Goal: Task Accomplishment & Management: Manage account settings

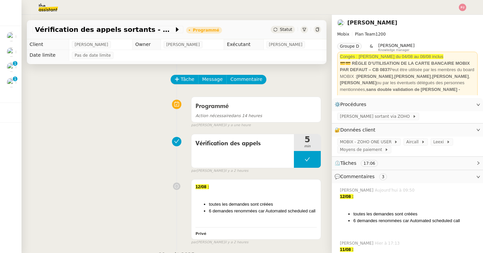
scroll to position [118, 0]
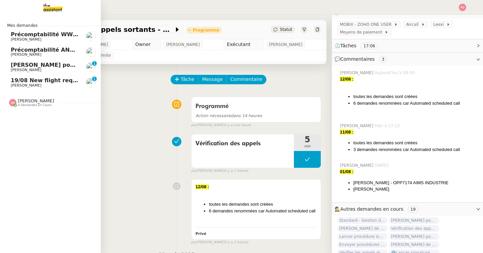
click at [16, 82] on span "19/08 New flight request - [PERSON_NAME]" at bounding box center [76, 80] width 131 height 6
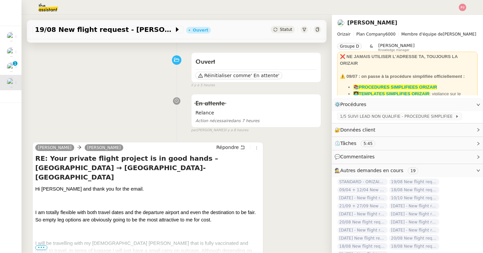
scroll to position [24, 0]
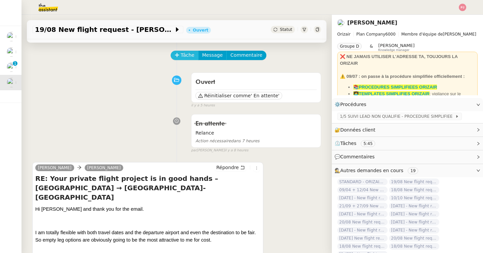
click at [187, 54] on span "Tâche" at bounding box center [188, 55] width 14 height 8
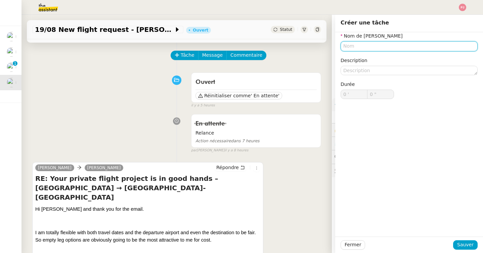
click at [354, 48] on input "text" at bounding box center [408, 46] width 137 height 10
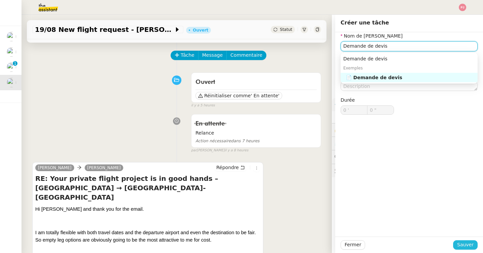
type input "Demande de devis"
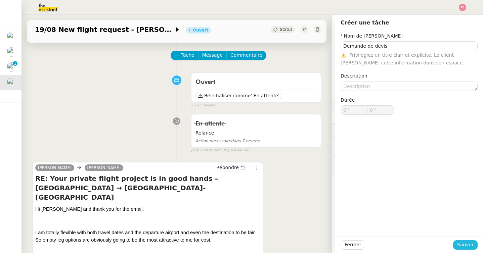
click at [468, 242] on span "Sauver" at bounding box center [465, 245] width 16 height 8
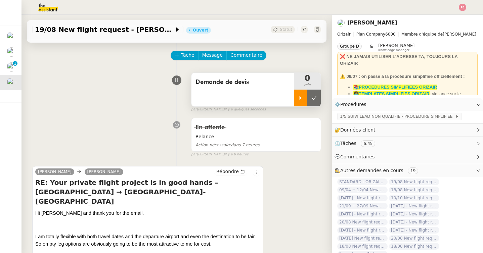
click at [299, 96] on icon at bounding box center [300, 97] width 5 height 5
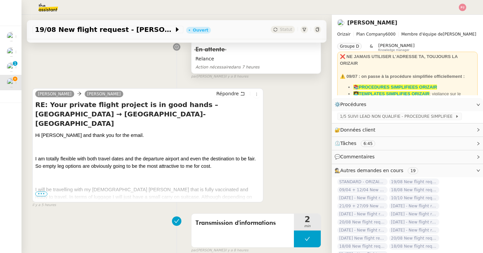
scroll to position [103, 0]
click at [42, 192] on span "•••" at bounding box center [41, 193] width 12 height 5
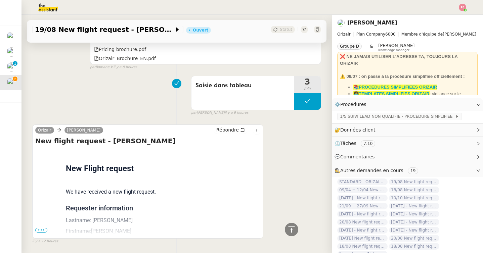
scroll to position [980, 0]
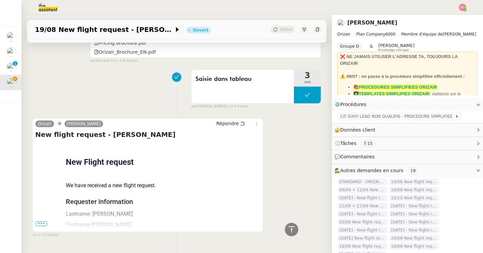
click at [44, 222] on span "•••" at bounding box center [41, 224] width 12 height 5
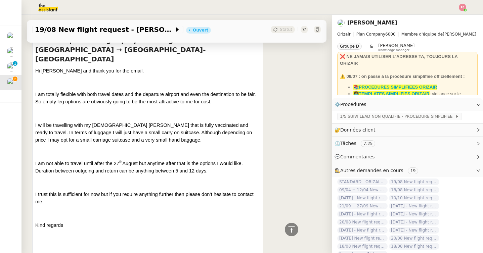
scroll to position [168, 0]
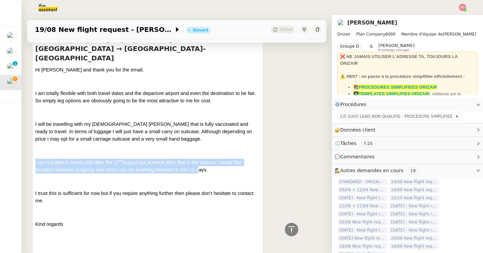
drag, startPoint x: 36, startPoint y: 152, endPoint x: 196, endPoint y: 159, distance: 160.3
click at [196, 160] on span "I am not able to travel until after the [DATE] but anytime after that is the op…" at bounding box center [138, 166] width 207 height 13
drag, startPoint x: 210, startPoint y: 160, endPoint x: 41, endPoint y: 145, distance: 169.5
copy span "I am not able to travel until after the [DATE] but anytime after that is the op…"
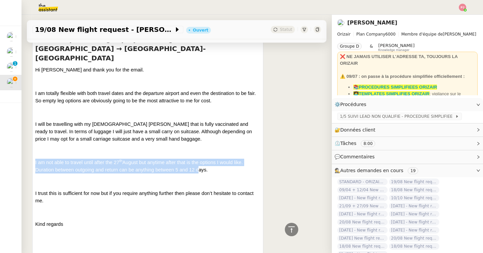
drag, startPoint x: 35, startPoint y: 83, endPoint x: 235, endPoint y: 161, distance: 214.7
copy div "I am totally flexible with both travel dates and the departure airport and even…"
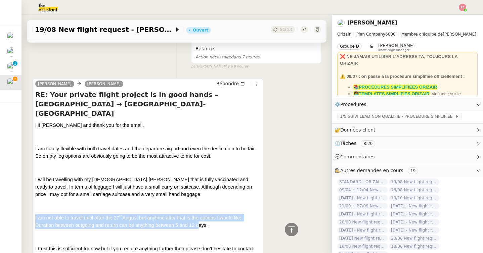
scroll to position [0, 0]
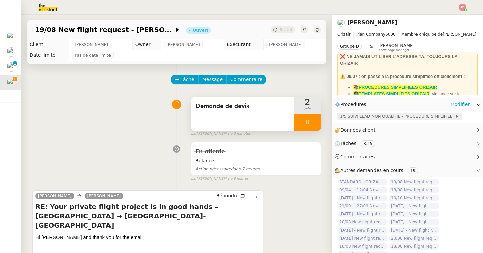
click at [382, 118] on span "1/5 SUIVI LEAD NON QUALIFIE - PROCEDURE SIMPLIFIEE" at bounding box center [397, 116] width 115 height 7
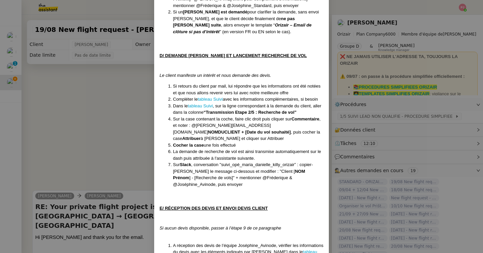
scroll to position [631, 0]
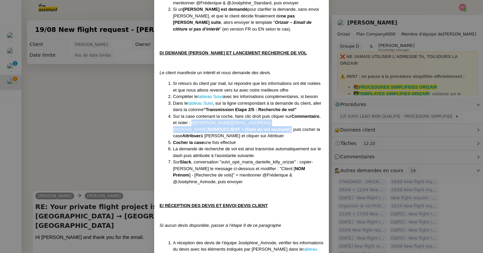
drag, startPoint x: 192, startPoint y: 103, endPoint x: 193, endPoint y: 108, distance: 4.9
click at [193, 113] on li "Sur la case contenant la coche, faire clic droit puis cliquer sur Commentaire ,…" at bounding box center [248, 126] width 150 height 26
copy li "@[PERSON_NAME][EMAIL_ADDRESS][DOMAIN_NAME] NOMDUCLIENT + [Date du vol souhaité]…"
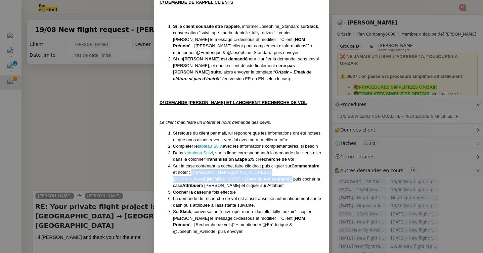
scroll to position [582, 0]
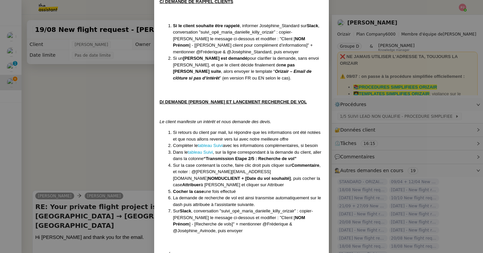
click at [91, 12] on nz-modal-container "Créée le [DATE] MAJ le [DATE] Équipe Orizair qui réalise la procédure : Équipe …" at bounding box center [241, 126] width 483 height 253
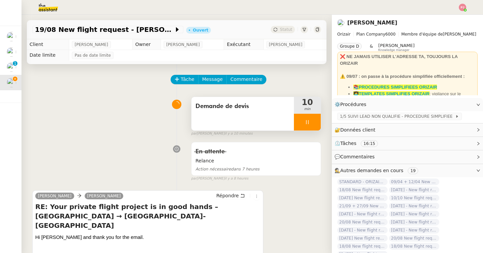
click at [45, 0] on img at bounding box center [43, 7] width 52 height 15
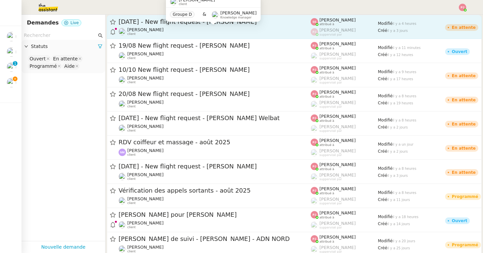
click at [236, 28] on div "[PERSON_NAME] client" at bounding box center [215, 31] width 192 height 9
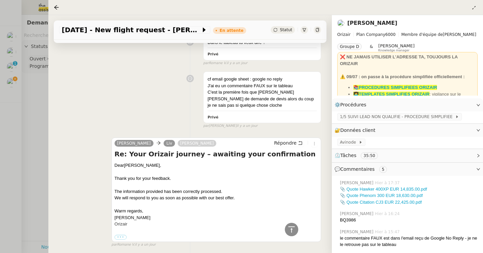
scroll to position [932, 0]
click at [28, 137] on div at bounding box center [241, 126] width 483 height 253
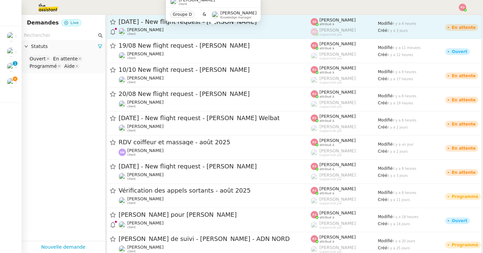
click at [237, 27] on div "[PERSON_NAME] client" at bounding box center [215, 31] width 192 height 9
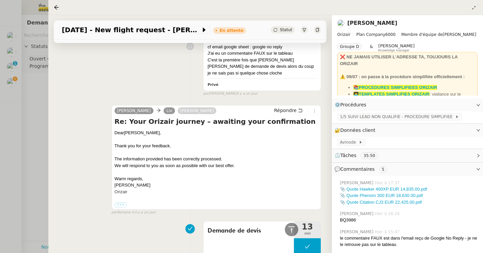
scroll to position [953, 0]
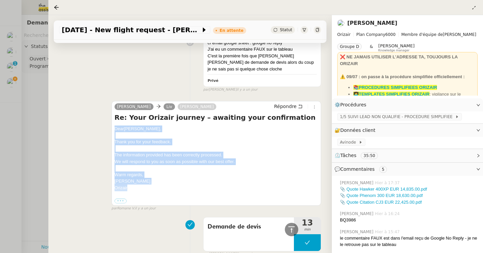
drag, startPoint x: 133, startPoint y: 189, endPoint x: 111, endPoint y: 131, distance: 61.9
click at [111, 131] on div "[PERSON_NAME] Liv [PERSON_NAME] Répondre Re: Your Orizair journey – awaiting yo…" at bounding box center [216, 153] width 210 height 105
copy div "Dear [PERSON_NAME], Thank you for your feedback. The information provided has b…"
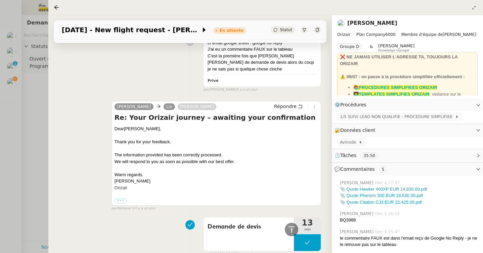
click at [11, 128] on div at bounding box center [241, 126] width 483 height 253
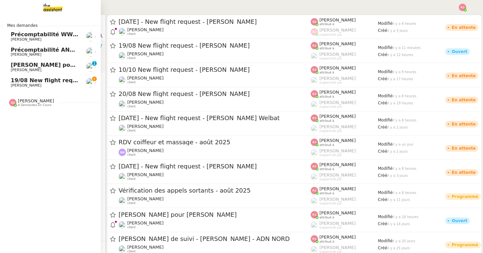
click at [11, 80] on span "19/08 New flight request - [PERSON_NAME]" at bounding box center [76, 80] width 131 height 6
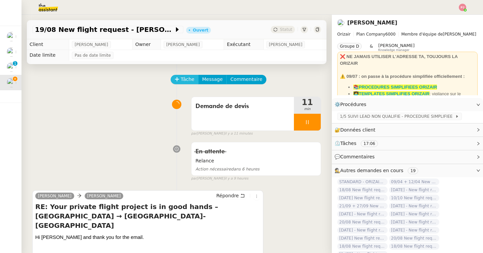
click at [183, 75] on button "Tâche" at bounding box center [185, 79] width 28 height 9
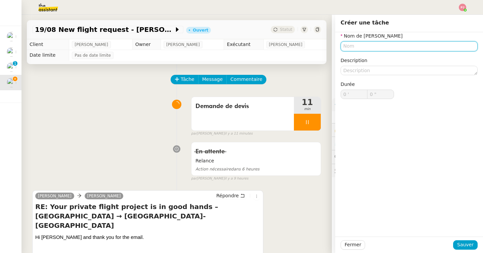
click at [349, 47] on input "text" at bounding box center [408, 46] width 137 height 10
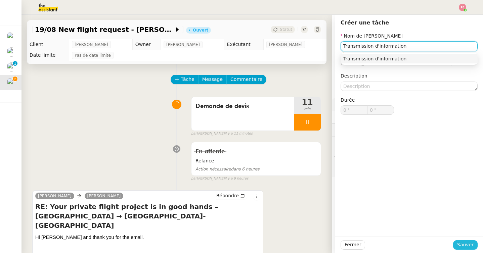
type input "Transmission d'information"
click at [470, 242] on span "Sauver" at bounding box center [465, 245] width 16 height 8
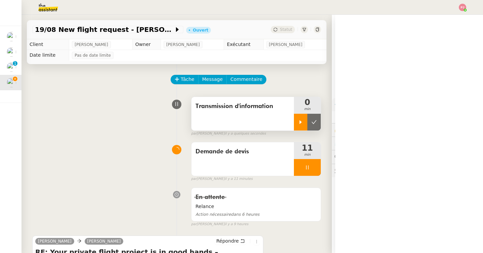
click at [298, 120] on icon at bounding box center [300, 122] width 5 height 5
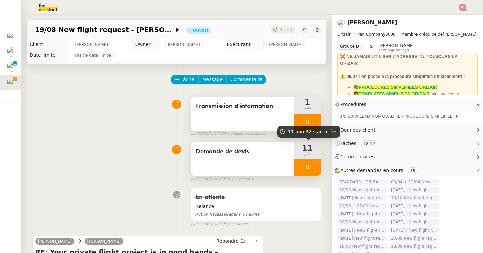
click at [305, 165] on icon at bounding box center [307, 167] width 5 height 5
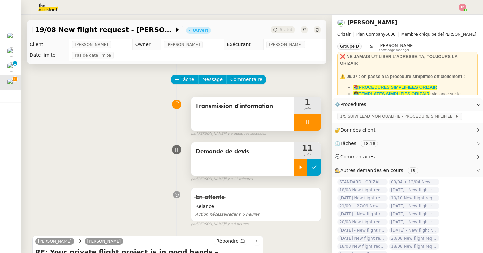
click at [314, 165] on icon at bounding box center [313, 167] width 5 height 5
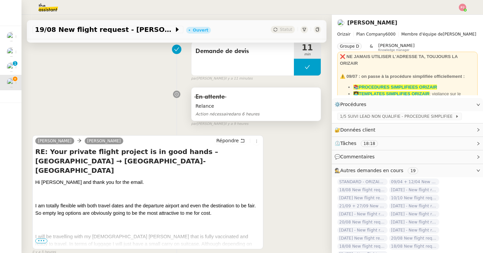
scroll to position [132, 0]
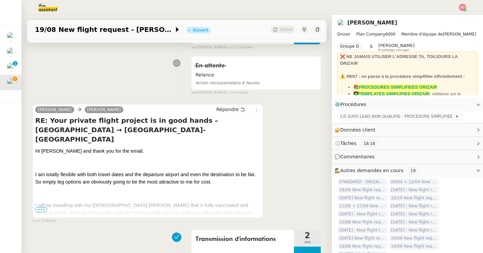
click at [235, 106] on div "Répondre" at bounding box center [237, 110] width 46 height 8
click at [235, 110] on span "Répondre" at bounding box center [227, 109] width 22 height 7
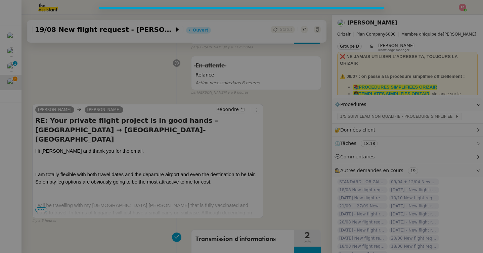
scroll to position [192, 0]
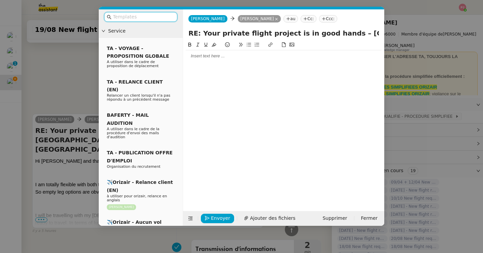
click at [206, 59] on div at bounding box center [284, 56] width 196 height 6
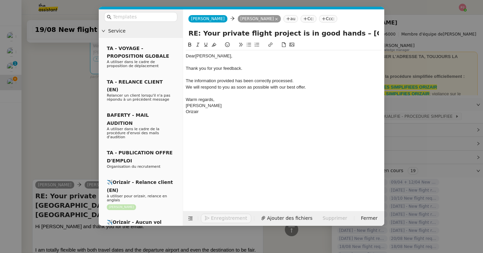
scroll to position [258, 0]
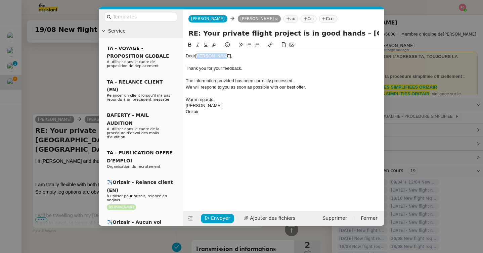
drag, startPoint x: 225, startPoint y: 55, endPoint x: 198, endPoint y: 55, distance: 27.5
click at [198, 55] on div "Dear [PERSON_NAME]," at bounding box center [284, 56] width 196 height 6
click at [323, 20] on nz-tag "Ccc:" at bounding box center [328, 18] width 18 height 7
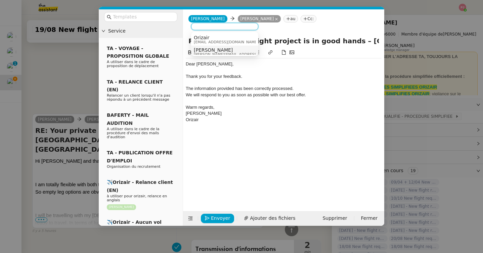
click at [226, 49] on div "[PERSON_NAME] [PERSON_NAME][EMAIL_ADDRESS][DOMAIN_NAME]" at bounding box center [244, 51] width 100 height 9
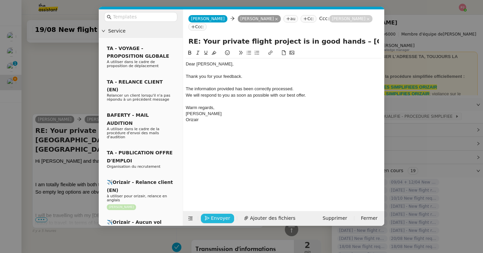
click at [211, 218] on span "Envoyer" at bounding box center [220, 219] width 19 height 8
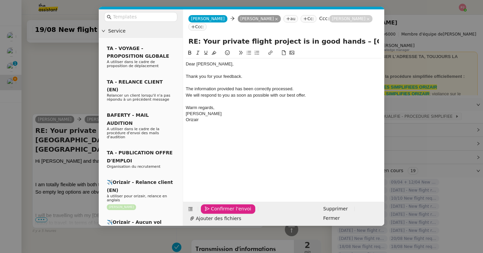
click at [211, 213] on span "Confirmer l'envoi" at bounding box center [231, 209] width 40 height 8
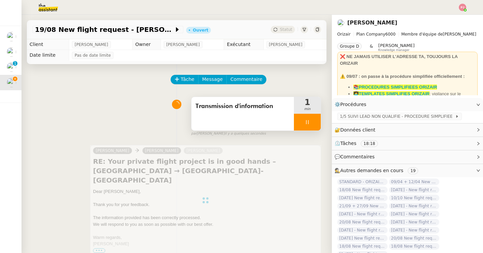
scroll to position [38, 0]
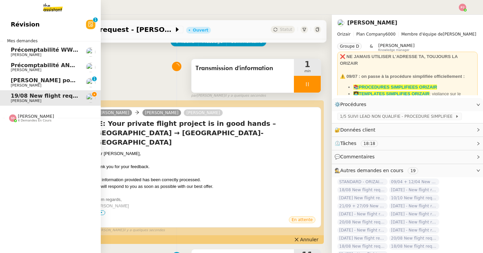
click at [18, 118] on span "[PERSON_NAME]" at bounding box center [36, 116] width 36 height 5
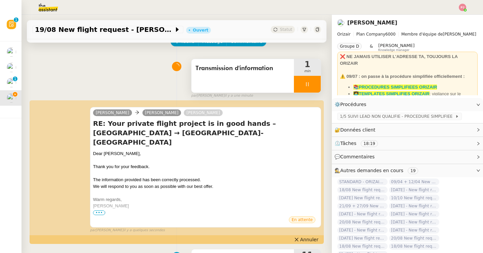
click at [306, 87] on div at bounding box center [307, 84] width 27 height 17
click at [314, 87] on button at bounding box center [313, 84] width 13 height 17
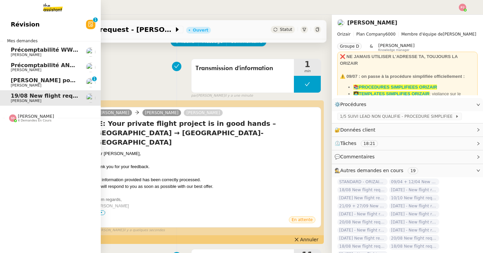
click at [46, 68] on span "[PERSON_NAME]" at bounding box center [45, 70] width 68 height 4
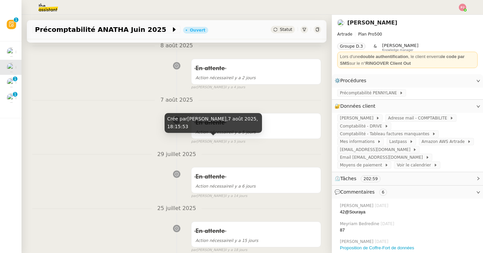
scroll to position [117, 0]
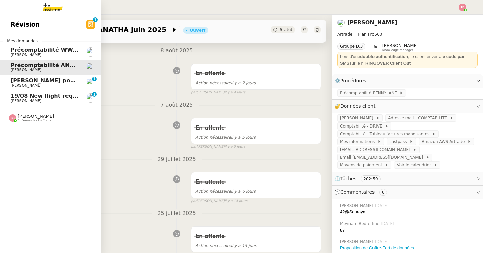
click at [8, 99] on link "19/08 New flight request - [PERSON_NAME] [PERSON_NAME] 0 1 2 3 4 5 6 7 8 9" at bounding box center [50, 97] width 101 height 15
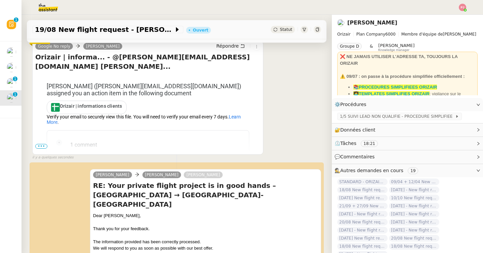
scroll to position [144, 0]
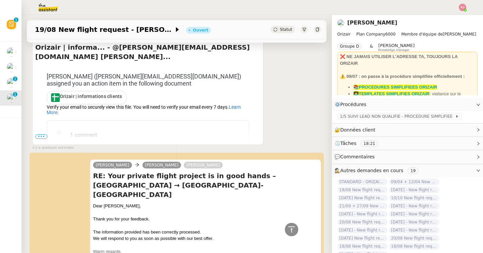
click at [40, 137] on span "•••" at bounding box center [41, 136] width 12 height 5
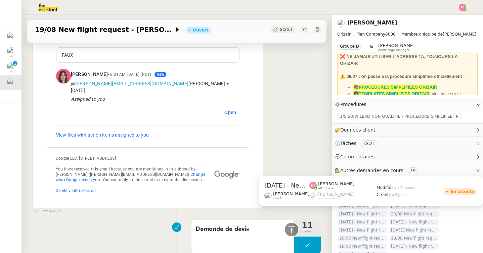
scroll to position [19, 0]
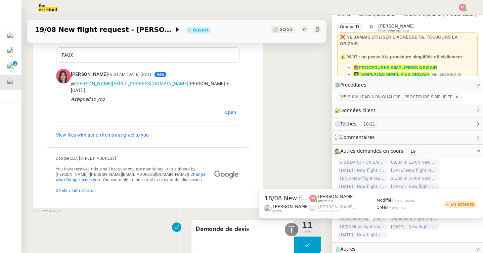
click at [372, 228] on span "18/08 New flight request - [PERSON_NAME]" at bounding box center [362, 227] width 50 height 7
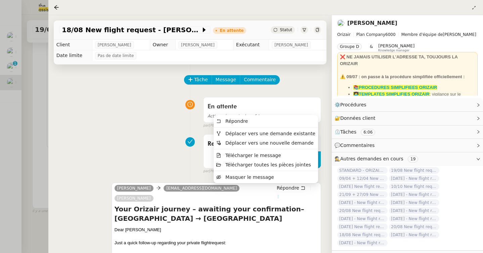
click at [280, 195] on icon at bounding box center [278, 197] width 4 height 4
click at [278, 133] on span "Déplacer vers une demande existante" at bounding box center [270, 133] width 90 height 5
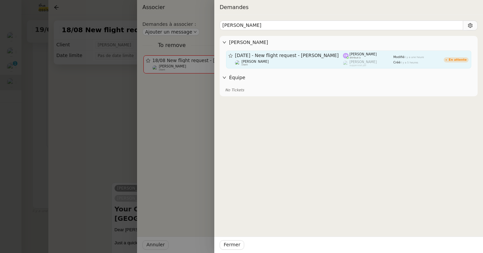
type input "[PERSON_NAME]"
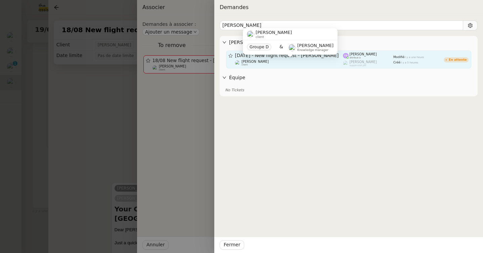
click at [316, 62] on div "[PERSON_NAME] client" at bounding box center [289, 63] width 108 height 7
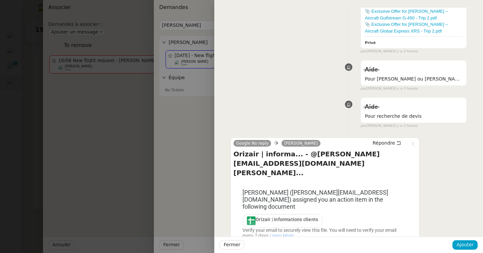
scroll to position [601, 0]
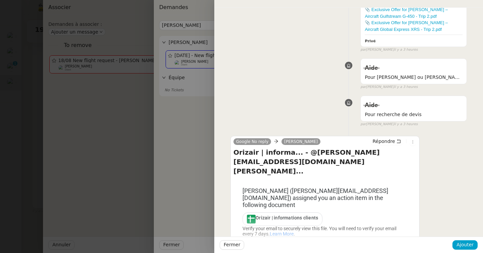
click at [241, 239] on span "•••" at bounding box center [239, 241] width 12 height 5
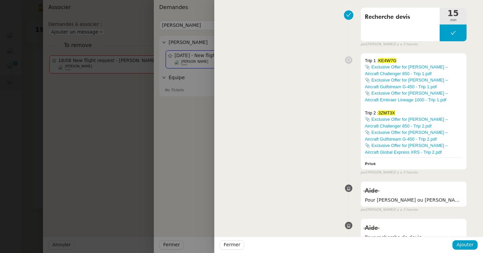
scroll to position [475, 0]
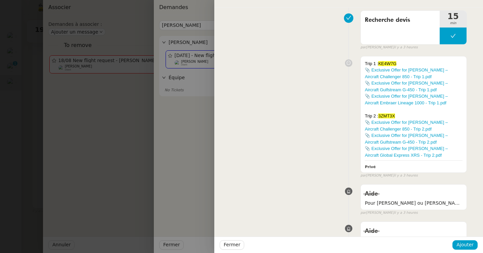
click at [122, 172] on div at bounding box center [241, 126] width 483 height 253
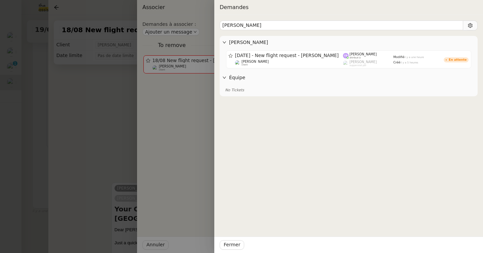
click at [41, 160] on div at bounding box center [241, 126] width 483 height 253
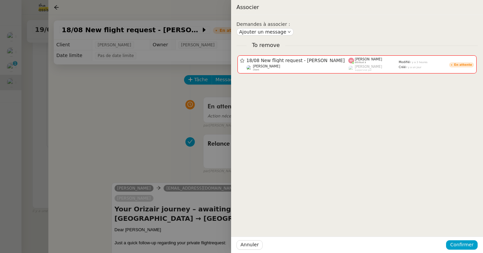
click at [41, 160] on div at bounding box center [241, 126] width 483 height 253
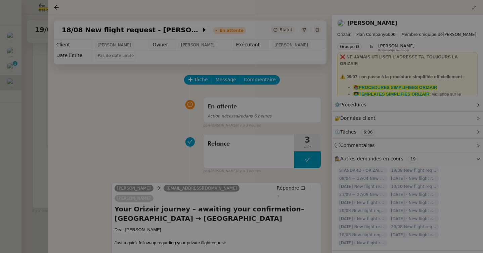
click at [41, 160] on div at bounding box center [241, 126] width 483 height 253
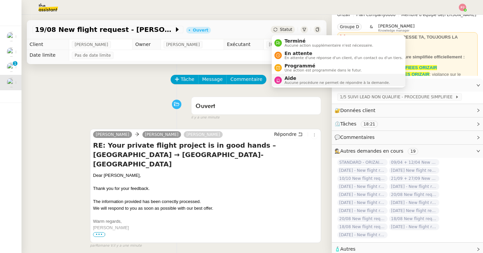
click at [299, 79] on span "Aide" at bounding box center [336, 78] width 105 height 5
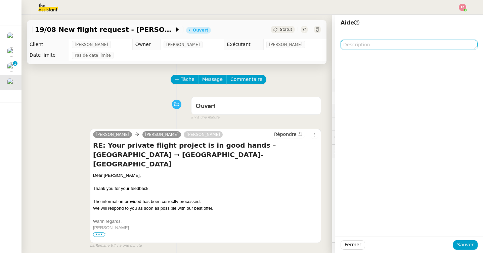
click at [354, 48] on textarea at bounding box center [408, 44] width 137 height 9
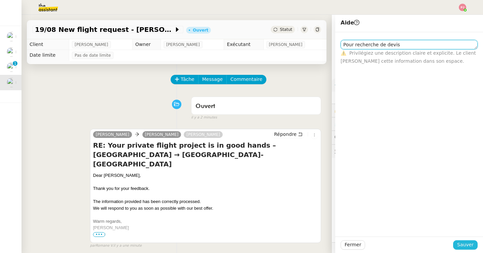
type textarea "Pour recherche de devis"
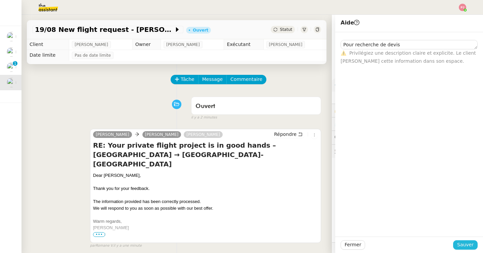
click at [472, 246] on span "Sauver" at bounding box center [465, 245] width 16 height 8
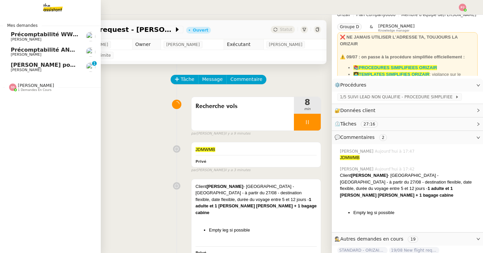
click at [15, 53] on span "[PERSON_NAME]" at bounding box center [26, 54] width 31 height 4
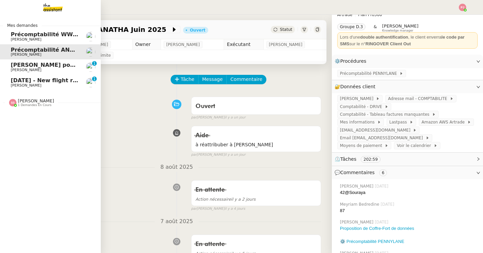
click at [16, 82] on span "[DATE] - New flight request - [PERSON_NAME]" at bounding box center [80, 80] width 139 height 6
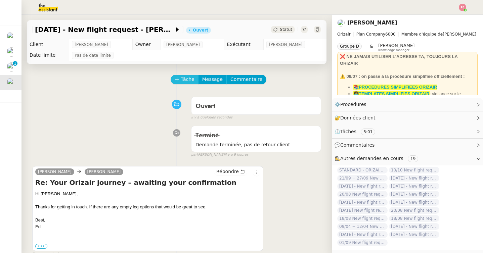
click at [178, 78] on icon at bounding box center [177, 79] width 5 height 5
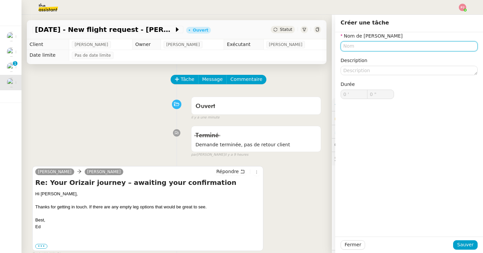
click at [355, 44] on input "text" at bounding box center [408, 46] width 137 height 10
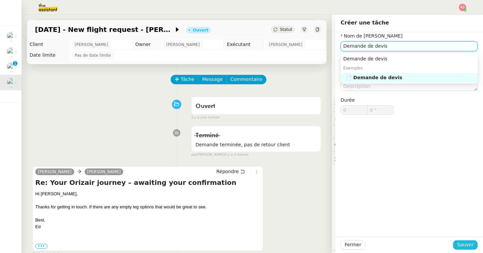
type input "Demande de devis"
click at [463, 246] on span "Sauver" at bounding box center [465, 245] width 16 height 8
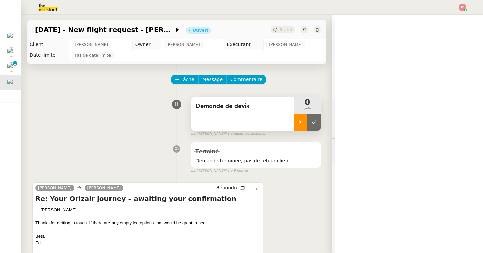
click at [300, 121] on icon at bounding box center [300, 122] width 5 height 5
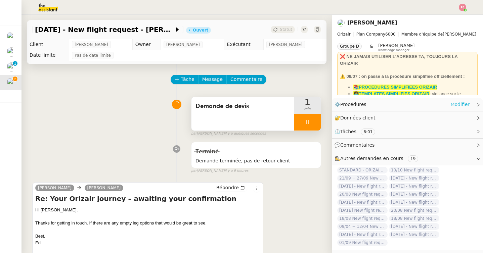
click at [457, 105] on link "Modifier" at bounding box center [459, 105] width 19 height 8
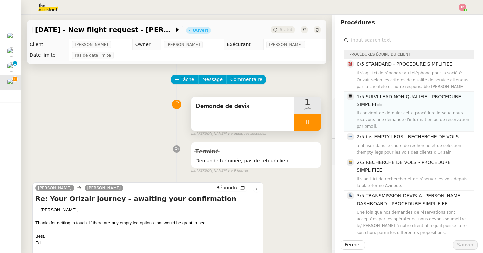
click at [379, 95] on span "1/5 SUIVI LEAD NON QUALIFIE - PROCEDURE SIMPLIFIEE" at bounding box center [409, 100] width 104 height 13
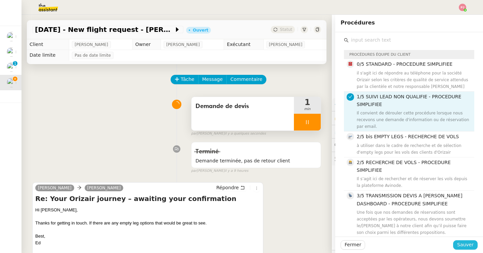
click at [462, 245] on span "Sauver" at bounding box center [465, 245] width 16 height 8
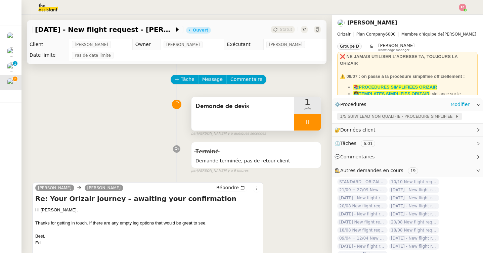
click at [370, 119] on span "1/5 SUIVI LEAD NON QUALIFIE - PROCEDURE SIMPLIFIEE" at bounding box center [397, 116] width 115 height 7
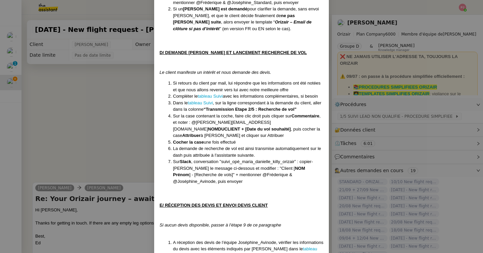
scroll to position [639, 0]
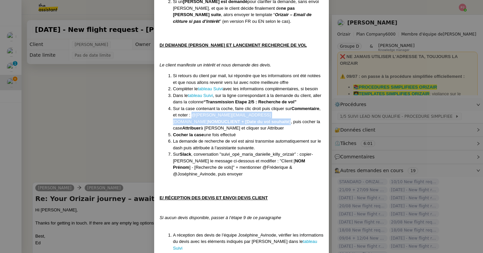
drag, startPoint x: 192, startPoint y: 95, endPoint x: 192, endPoint y: 101, distance: 6.0
click at [192, 105] on li "Sur la case contenant la coche, faire clic droit puis cliquer sur Commentaire ,…" at bounding box center [248, 118] width 150 height 26
copy li "@[PERSON_NAME][EMAIL_ADDRESS][DOMAIN_NAME] NOMDUCLIENT + [Date du vol souhaité]"
click at [137, 110] on nz-modal-container "Créée le [DATE] MAJ le [DATE] Équipe Orizair qui réalise la procédure : Équipe …" at bounding box center [241, 126] width 483 height 253
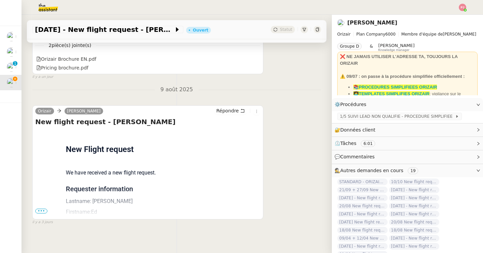
scroll to position [640, 0]
click at [43, 208] on span "•••" at bounding box center [41, 210] width 12 height 5
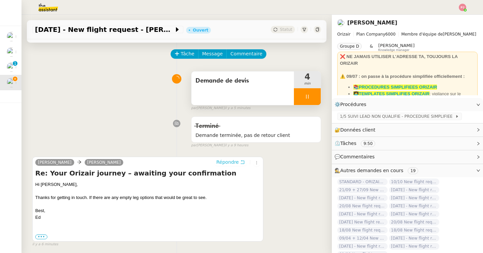
scroll to position [0, 0]
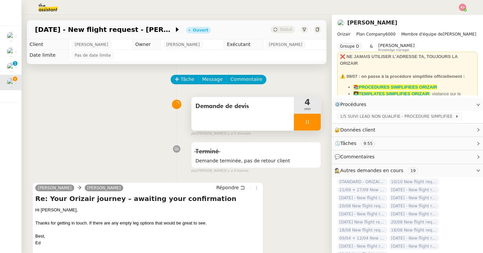
click at [46, 5] on img at bounding box center [43, 7] width 52 height 15
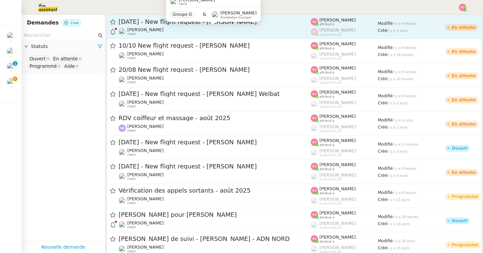
click at [180, 30] on div "[PERSON_NAME] client" at bounding box center [215, 31] width 192 height 9
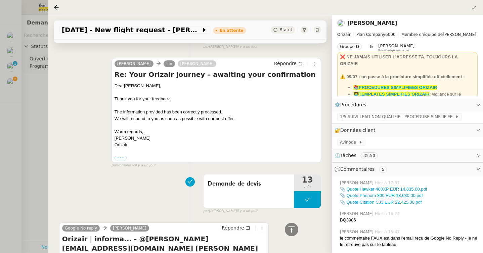
scroll to position [1001, 0]
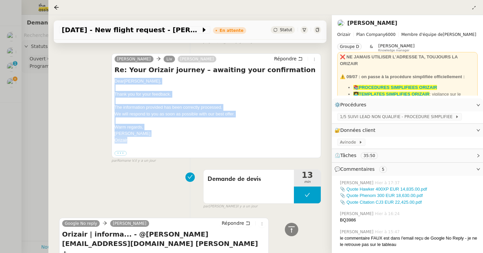
drag, startPoint x: 134, startPoint y: 142, endPoint x: 113, endPoint y: 83, distance: 62.7
click at [113, 83] on div "[PERSON_NAME] Liv [PERSON_NAME] Répondre Re: Your Orizair journey – awaiting yo…" at bounding box center [216, 105] width 210 height 105
copy div "Dear [PERSON_NAME], Thank you for your feedback. The information provided has b…"
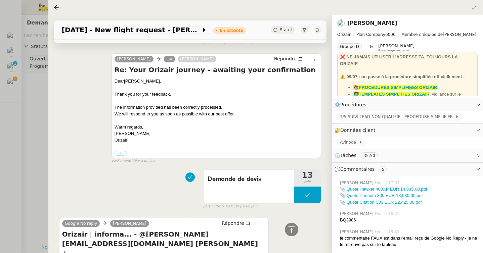
click at [38, 88] on div at bounding box center [241, 126] width 483 height 253
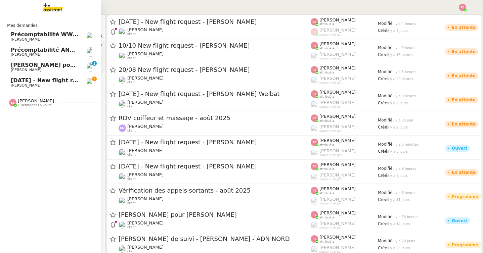
click at [10, 79] on link "[DATE] - New flight request - [PERSON_NAME] [PERSON_NAME]" at bounding box center [50, 82] width 101 height 15
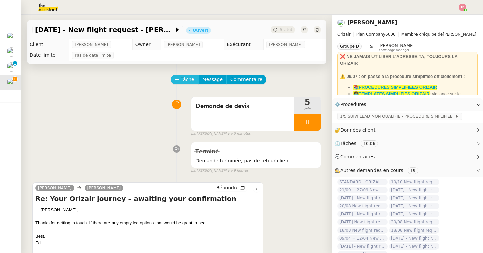
click at [183, 80] on span "Tâche" at bounding box center [188, 80] width 14 height 8
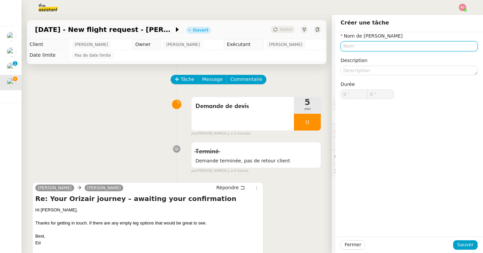
click at [366, 43] on input "text" at bounding box center [408, 46] width 137 height 10
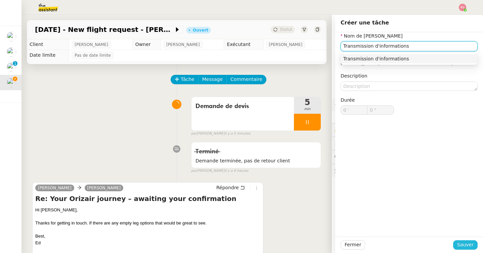
type input "Transmission d'informations"
click at [458, 245] on span "Sauver" at bounding box center [465, 245] width 16 height 8
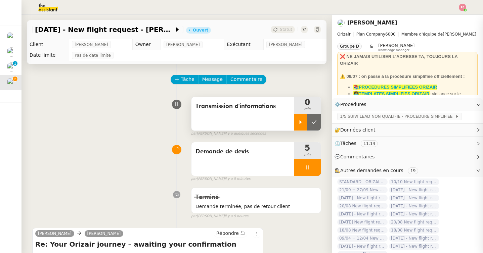
click at [295, 122] on div at bounding box center [300, 122] width 13 height 17
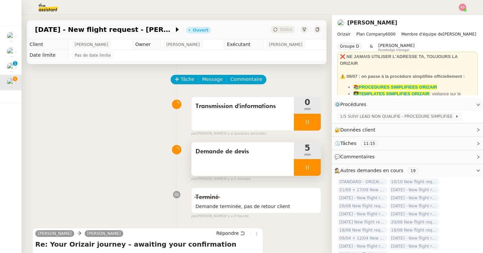
click at [309, 168] on icon at bounding box center [307, 167] width 5 height 5
click at [316, 171] on button at bounding box center [313, 167] width 13 height 17
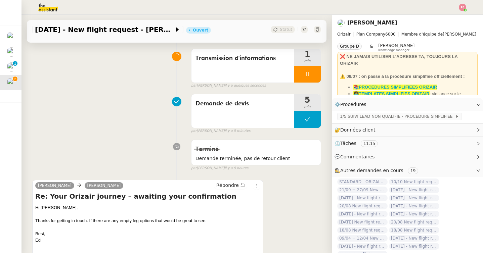
scroll to position [60, 0]
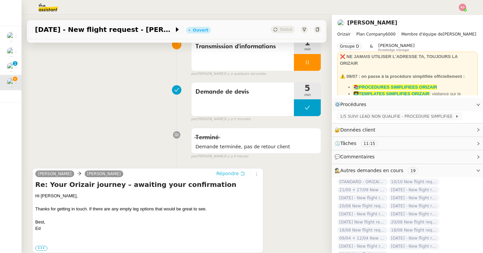
click at [232, 174] on span "Répondre" at bounding box center [227, 173] width 22 height 7
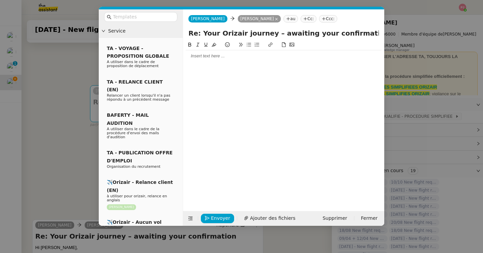
click at [208, 58] on div at bounding box center [284, 56] width 196 height 6
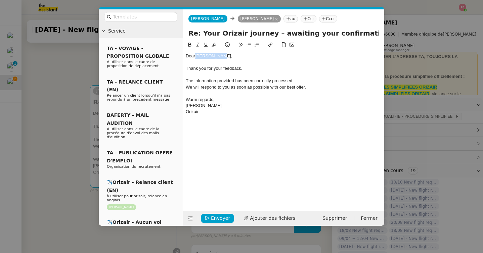
drag, startPoint x: 225, startPoint y: 57, endPoint x: 196, endPoint y: 57, distance: 29.2
click at [196, 57] on div "Dear [PERSON_NAME]," at bounding box center [284, 56] width 196 height 6
click at [215, 221] on span "Envoyer" at bounding box center [220, 219] width 19 height 8
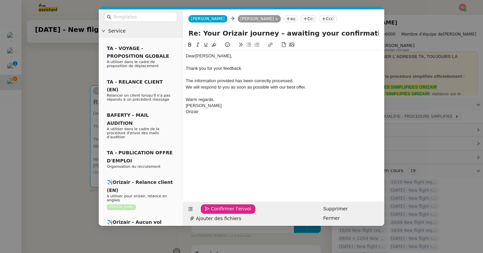
click at [215, 213] on span "Confirmer l'envoi" at bounding box center [231, 209] width 40 height 8
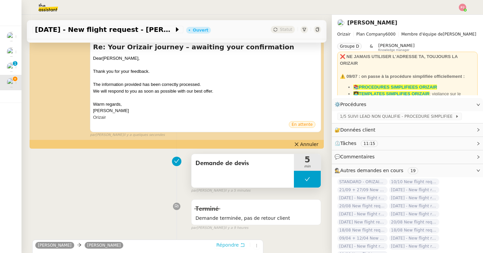
scroll to position [117, 0]
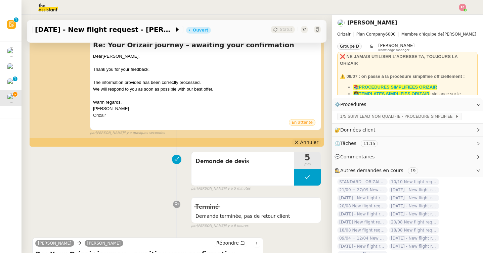
click at [301, 143] on button "Annuler" at bounding box center [306, 142] width 30 height 7
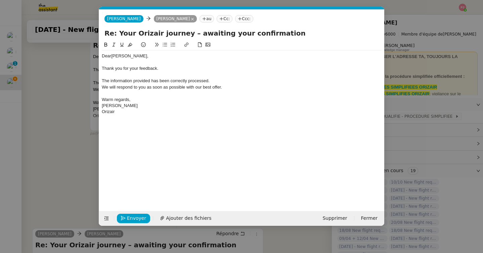
scroll to position [0, 14]
click at [237, 18] on nz-tag "Ccc:" at bounding box center [244, 18] width 18 height 7
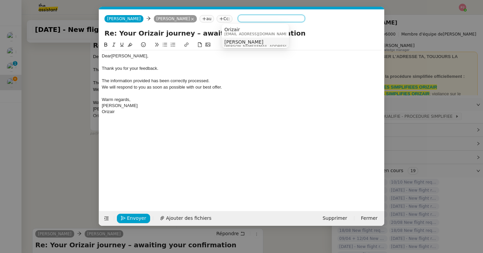
click at [240, 43] on span "[PERSON_NAME]" at bounding box center [271, 41] width 95 height 5
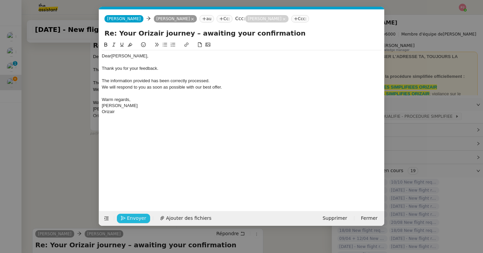
click at [138, 218] on span "Envoyer" at bounding box center [136, 219] width 19 height 8
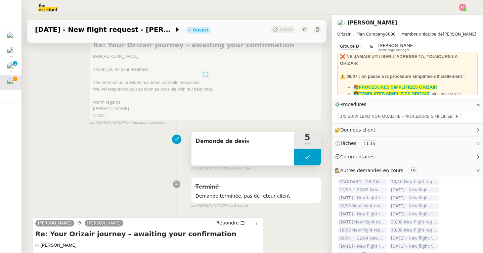
scroll to position [0, 0]
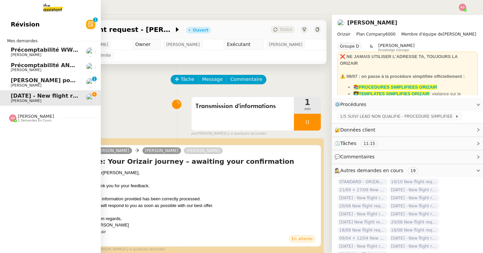
click at [22, 101] on span "[PERSON_NAME]" at bounding box center [26, 101] width 31 height 4
click at [23, 118] on span "[PERSON_NAME]" at bounding box center [36, 116] width 36 height 5
click at [47, 81] on span "[PERSON_NAME] pour [PERSON_NAME]" at bounding box center [70, 80] width 118 height 6
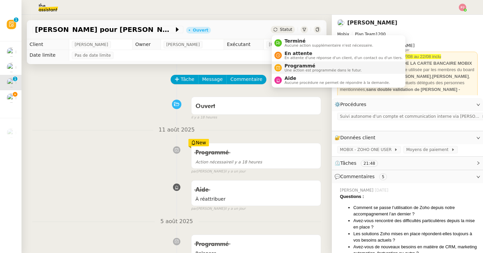
click at [296, 68] on span "Une action est programmée dans le futur." at bounding box center [322, 70] width 77 height 4
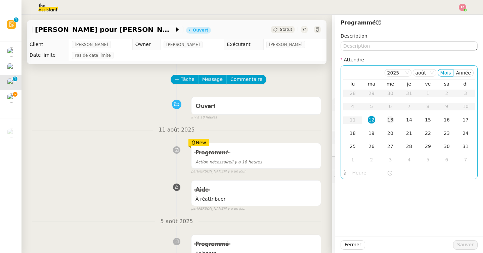
click at [393, 122] on div "13" at bounding box center [389, 119] width 7 height 7
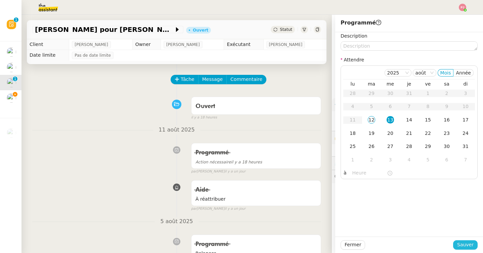
click at [463, 245] on span "Sauver" at bounding box center [465, 245] width 16 height 8
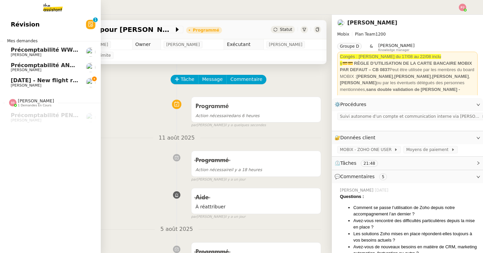
click at [17, 80] on span "[DATE] - New flight request - [PERSON_NAME]" at bounding box center [80, 80] width 139 height 6
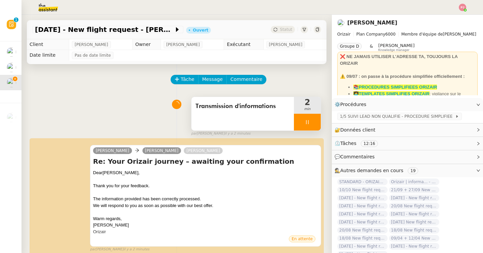
click at [308, 125] on icon at bounding box center [307, 122] width 5 height 5
click at [319, 124] on button at bounding box center [313, 122] width 13 height 17
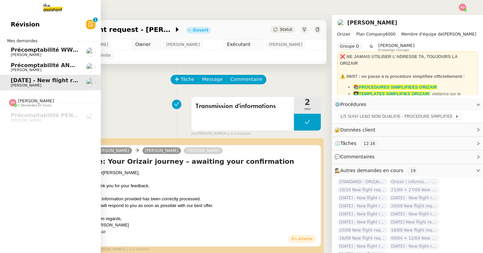
click at [22, 67] on span "Précomptabilité ANATHA Juin 2025" at bounding box center [63, 65] width 105 height 6
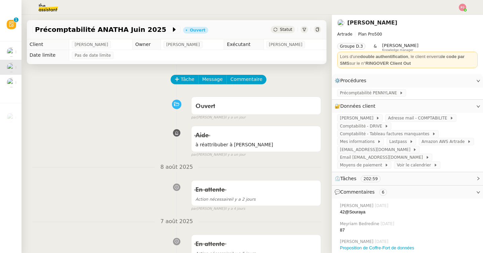
click at [181, 79] on span "Tâche" at bounding box center [188, 80] width 14 height 8
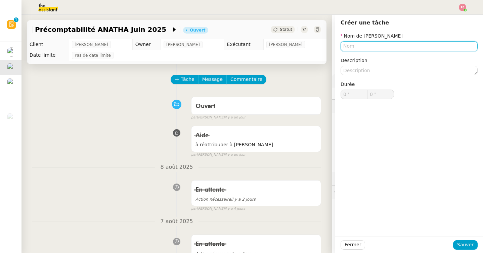
click at [363, 49] on input "text" at bounding box center [408, 46] width 137 height 10
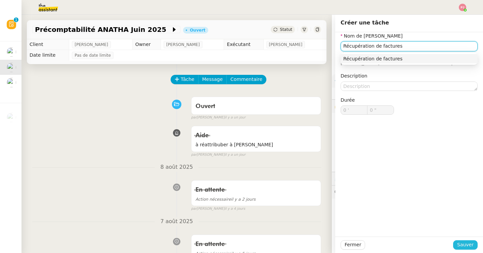
type input "Récupération de factures"
click at [467, 246] on span "Sauver" at bounding box center [465, 245] width 16 height 8
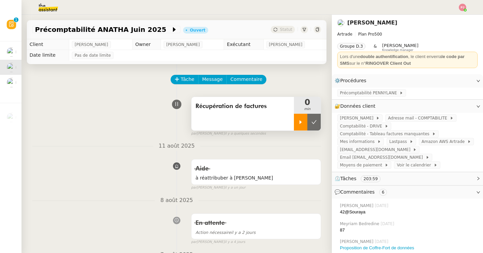
click at [302, 119] on div at bounding box center [300, 122] width 13 height 17
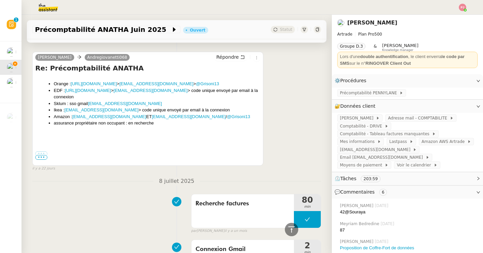
scroll to position [731, 0]
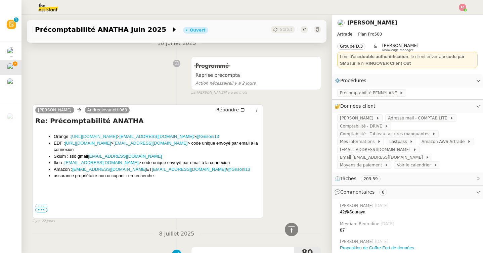
click at [117, 135] on link "[URL][DOMAIN_NAME]" at bounding box center [94, 136] width 46 height 5
drag, startPoint x: 181, startPoint y: 136, endPoint x: 131, endPoint y: 139, distance: 50.1
click at [131, 139] on li "Orange : [URL][DOMAIN_NAME] > [EMAIL_ADDRESS][DOMAIN_NAME] > @Grisoni13" at bounding box center [157, 136] width 206 height 7
copy link "[EMAIL_ADDRESS][DOMAIN_NAME]"
drag, startPoint x: 213, startPoint y: 138, endPoint x: 186, endPoint y: 138, distance: 26.2
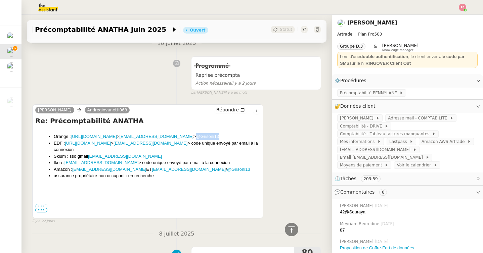
click at [186, 138] on li "Orange : [URL][DOMAIN_NAME] > [EMAIL_ADDRESS][DOMAIN_NAME] > @Grisoni13" at bounding box center [157, 136] width 206 height 7
copy link "@Grisoni13"
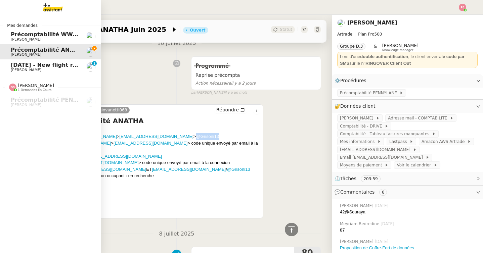
click at [17, 67] on span "[DATE] - New flight request - [PERSON_NAME]" at bounding box center [80, 65] width 139 height 6
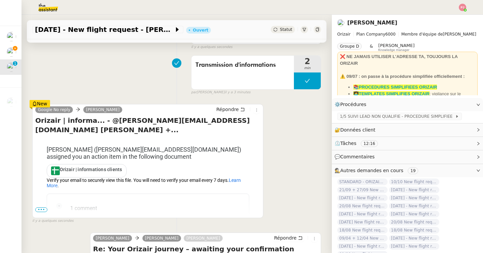
scroll to position [72, 0]
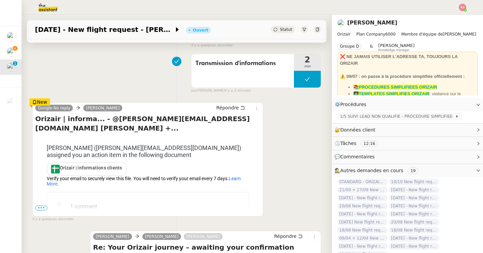
click at [41, 208] on span "•••" at bounding box center [41, 208] width 12 height 5
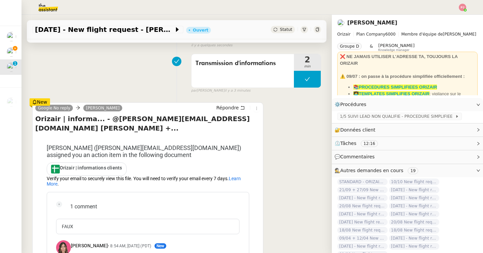
scroll to position [0, 0]
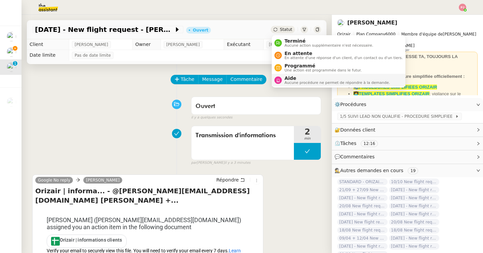
click at [300, 84] on span "Aucune procédure ne permet de répondre à la demande." at bounding box center [336, 83] width 105 height 4
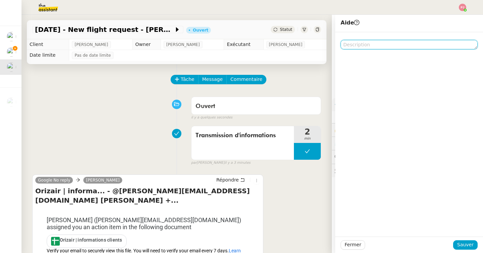
click at [361, 46] on textarea at bounding box center [408, 44] width 137 height 9
type textarea "R"
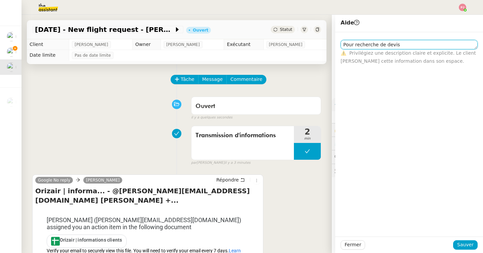
type textarea "Pour recherche de devis"
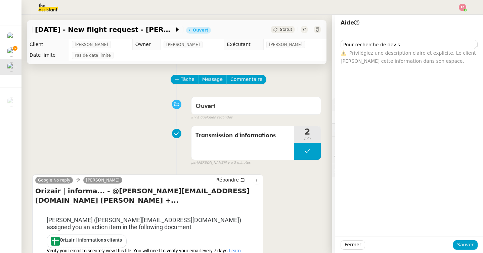
click at [466, 252] on div "Fermer Sauver" at bounding box center [409, 245] width 148 height 16
click at [466, 248] on span "Sauver" at bounding box center [465, 245] width 16 height 8
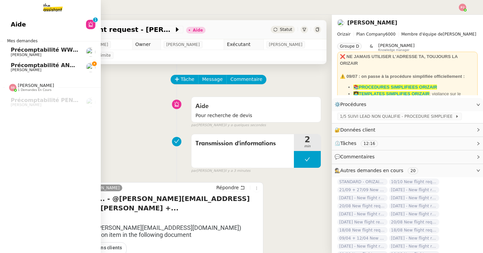
click at [8, 69] on link "Précomptabilité ANATHA Juin 2025 [PERSON_NAME]" at bounding box center [50, 67] width 101 height 15
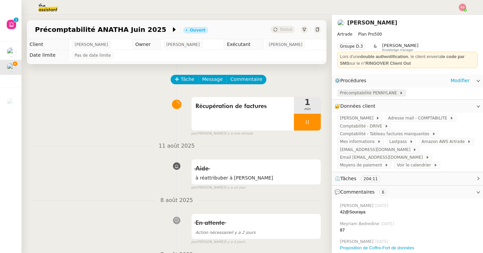
click at [371, 94] on span "Précomptabilité PENNYLANE" at bounding box center [369, 93] width 59 height 7
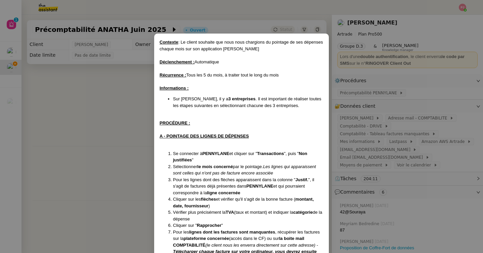
scroll to position [158, 0]
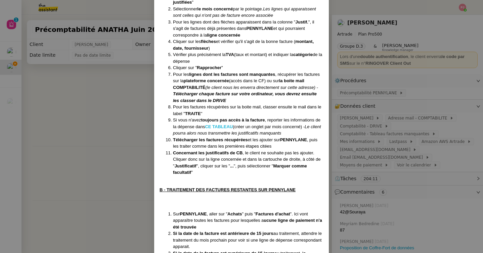
click at [221, 126] on strong "CE TABLEAU" at bounding box center [219, 126] width 28 height 5
click at [365, 117] on nz-modal-container "Contexte : Le client souhaite que nous nous chargions du pointage de ses dépens…" at bounding box center [241, 126] width 483 height 253
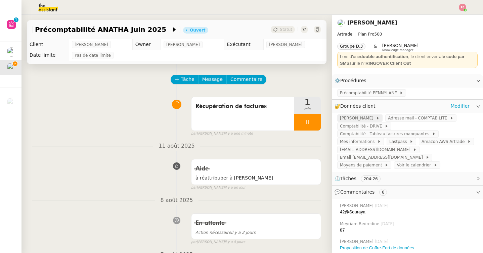
click at [359, 118] on span "[PERSON_NAME]" at bounding box center [358, 118] width 36 height 7
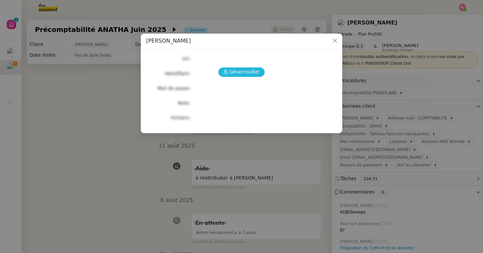
click at [243, 72] on span "Déverrouiller" at bounding box center [244, 72] width 31 height 8
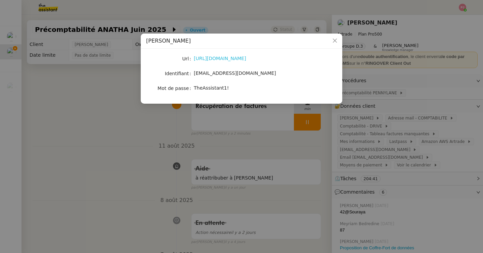
click at [230, 59] on link "[URL][DOMAIN_NAME]" at bounding box center [220, 58] width 52 height 5
drag, startPoint x: 235, startPoint y: 86, endPoint x: 193, endPoint y: 86, distance: 41.6
click at [194, 86] on div "TheAssistant1!" at bounding box center [249, 88] width 111 height 8
copy span "TheAssistant1!"
click at [129, 153] on nz-modal-container "[PERSON_NAME] [URL][DOMAIN_NAME] Identifiant [EMAIL_ADDRESS][DOMAIN_NAME] Mot d…" at bounding box center [241, 126] width 483 height 253
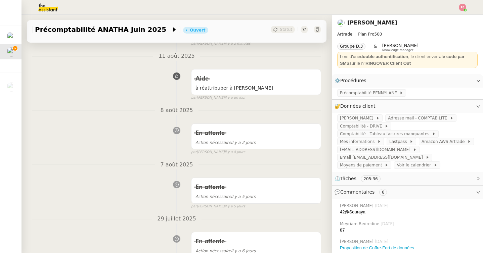
scroll to position [151, 0]
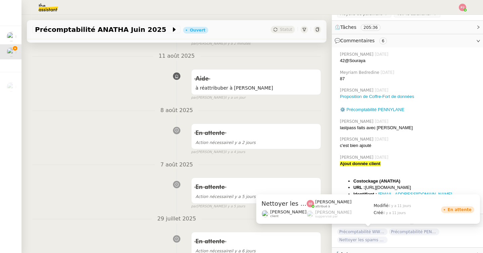
click at [371, 237] on span "Nettoyer les spams des emails - août 2025" at bounding box center [362, 240] width 50 height 7
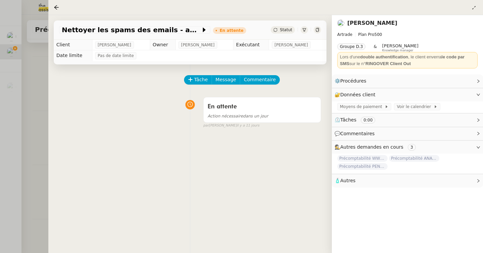
click at [35, 125] on div at bounding box center [241, 126] width 483 height 253
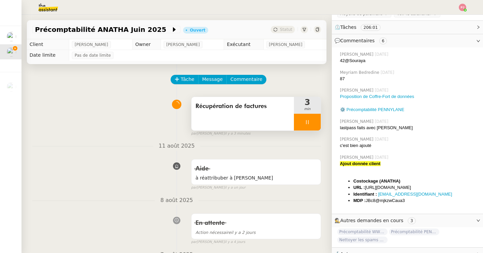
click at [310, 121] on icon at bounding box center [307, 122] width 5 height 5
click at [313, 121] on icon at bounding box center [313, 122] width 5 height 5
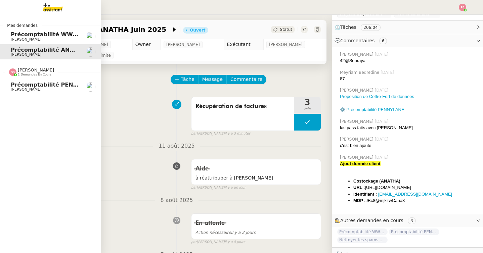
click at [17, 89] on span "[PERSON_NAME]" at bounding box center [26, 89] width 31 height 4
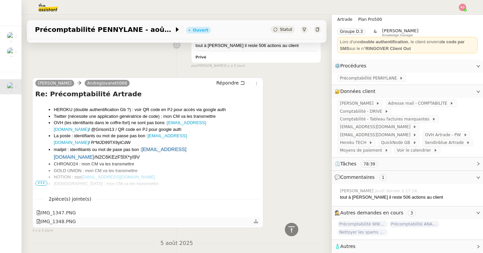
scroll to position [380, 0]
click at [43, 182] on span "•••" at bounding box center [41, 182] width 12 height 5
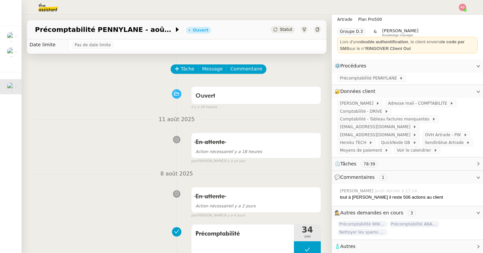
scroll to position [0, 0]
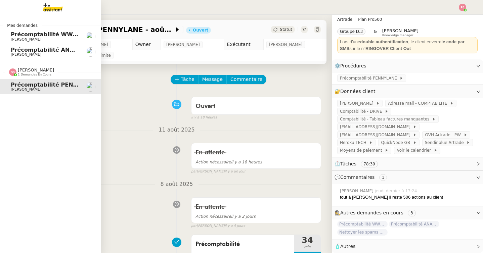
click at [27, 49] on span "Précomptabilité ANATHA Juin 2025" at bounding box center [63, 50] width 105 height 6
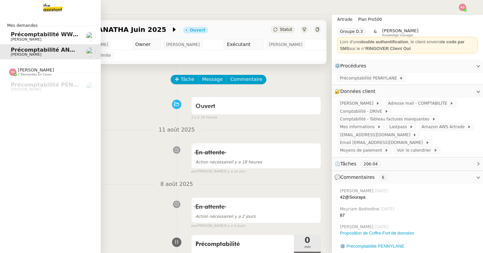
scroll to position [151, 0]
